Goal: Information Seeking & Learning: Check status

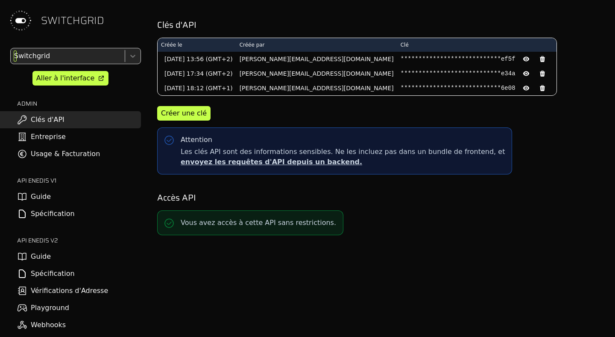
click at [52, 56] on div at bounding box center [66, 56] width 109 height 12
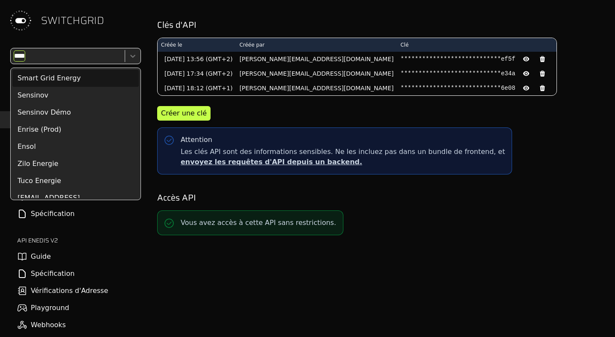
type input "*****"
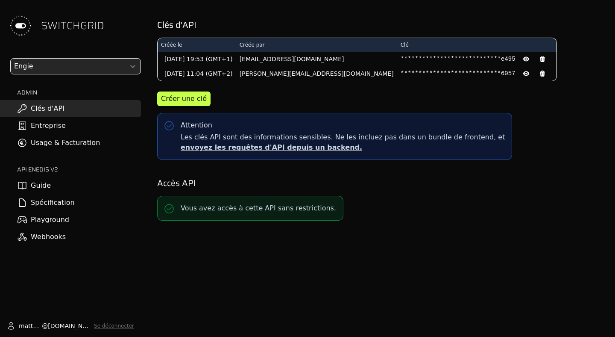
click at [53, 141] on link "Usage & Facturation" at bounding box center [70, 142] width 141 height 17
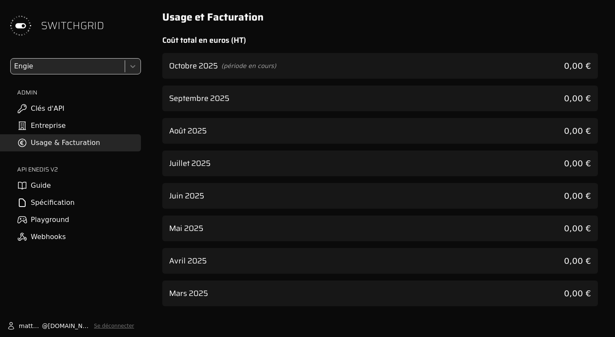
click at [355, 108] on div "Septembre 2025 0,00 €" at bounding box center [380, 98] width 436 height 26
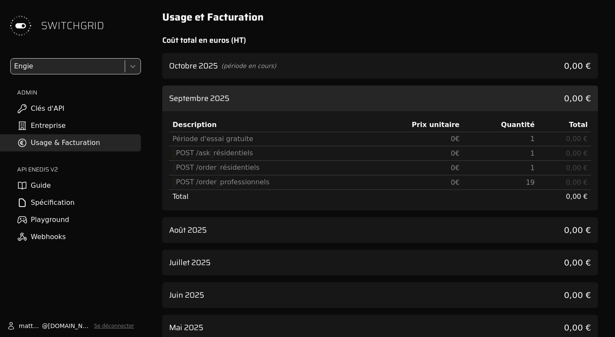
click at [352, 80] on div "Octobre 2025 (période en cours) 0,00 € Septembre 2025 0,00 € Description Prix u…" at bounding box center [380, 229] width 436 height 352
click at [281, 223] on div "Août 2025 0,00 €" at bounding box center [380, 230] width 436 height 26
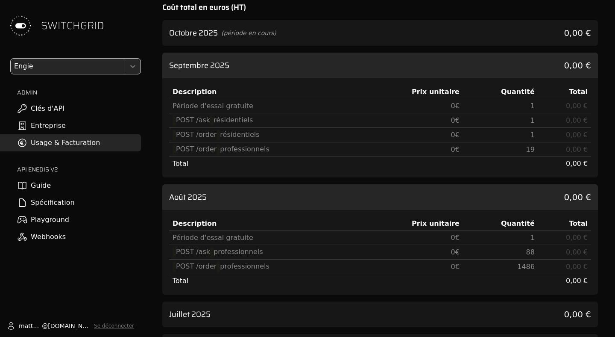
scroll to position [42, 0]
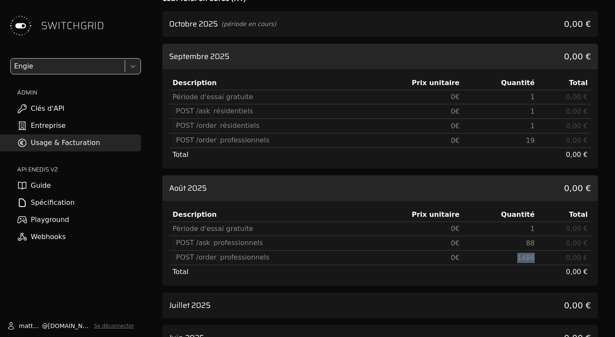
drag, startPoint x: 512, startPoint y: 259, endPoint x: 541, endPoint y: 259, distance: 28.2
click at [541, 259] on tr "POST /order professionnels 0 € 1486 0,00 €" at bounding box center [380, 257] width 422 height 15
click at [541, 259] on td "0,00 €" at bounding box center [564, 257] width 53 height 15
drag, startPoint x: 541, startPoint y: 259, endPoint x: 414, endPoint y: 250, distance: 126.7
click at [414, 250] on tr "POST /order professionnels 0 € 1486 0,00 €" at bounding box center [380, 257] width 422 height 15
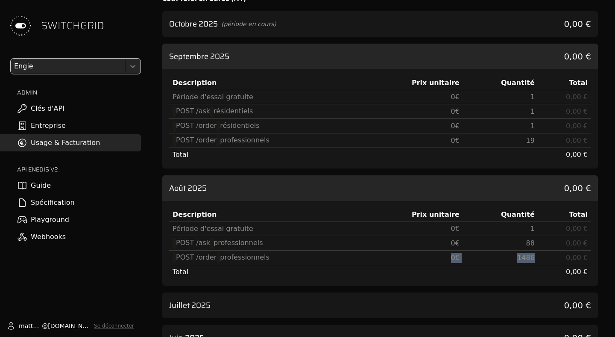
click at [414, 250] on td "0 €" at bounding box center [412, 257] width 101 height 15
drag, startPoint x: 414, startPoint y: 250, endPoint x: 530, endPoint y: 250, distance: 115.3
click at [530, 250] on tr "POST /order professionnels 0 € 1486 0,00 €" at bounding box center [380, 257] width 422 height 15
click at [476, 275] on td at bounding box center [500, 272] width 75 height 14
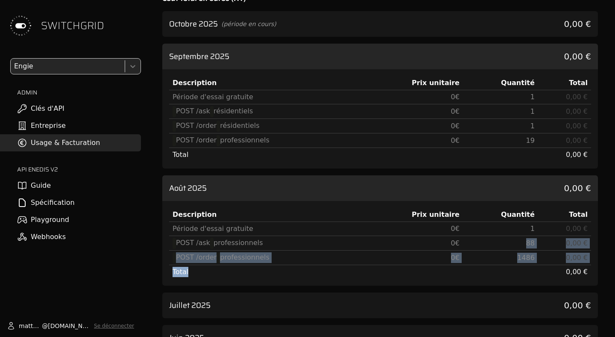
drag, startPoint x: 522, startPoint y: 246, endPoint x: 537, endPoint y: 264, distance: 23.4
click at [537, 264] on tbody "Période d'essai gratuite 0 € 1 0,00 € POST /ask professionnels 0 € 88 0,00 € PO…" at bounding box center [380, 250] width 422 height 57
click at [538, 265] on td "0,00 €" at bounding box center [564, 272] width 53 height 14
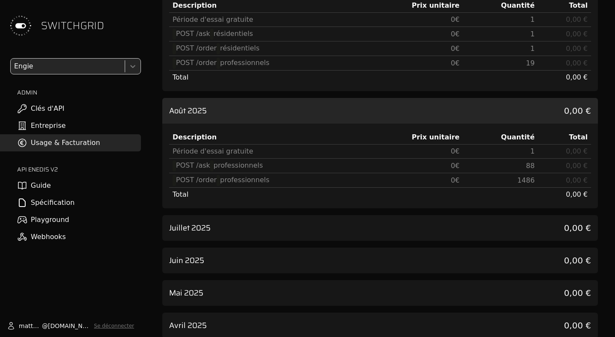
scroll to position [162, 0]
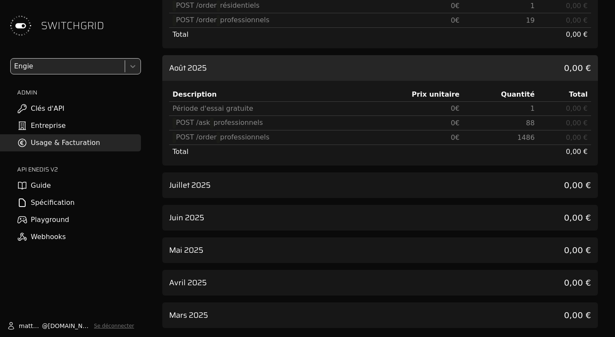
click at [485, 214] on div "Juin 2025 0,00 €" at bounding box center [380, 218] width 436 height 26
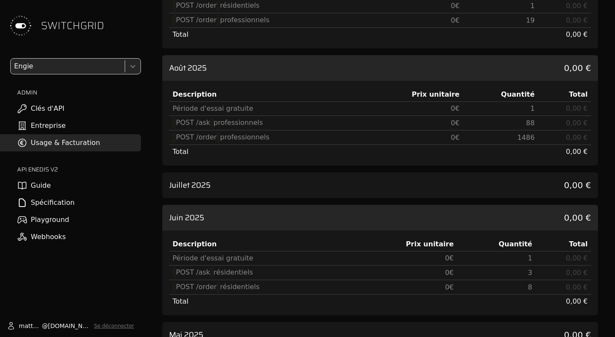
click at [472, 185] on div "Juillet 2025 0,00 €" at bounding box center [380, 185] width 436 height 26
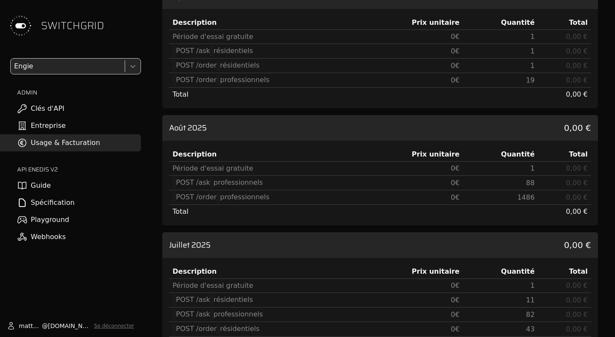
scroll to position [104, 0]
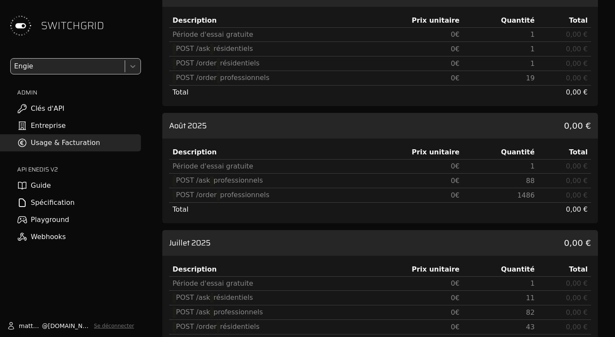
click at [529, 179] on span "88" at bounding box center [530, 180] width 9 height 8
click at [526, 193] on span "1486" at bounding box center [526, 195] width 18 height 8
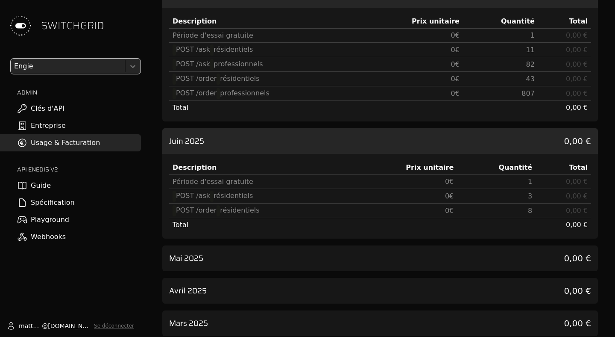
scroll to position [359, 0]
